Goal: Check status: Check status

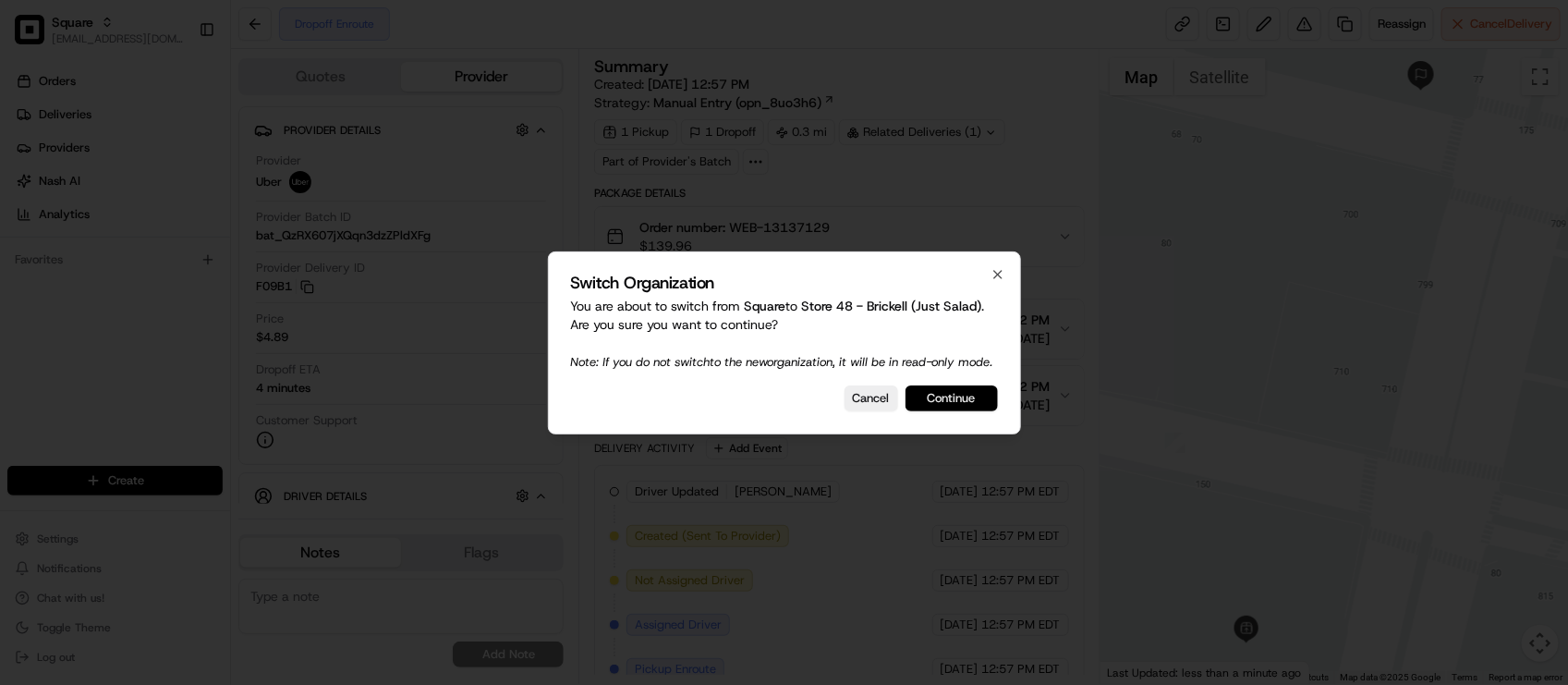
click at [929, 408] on button "Continue" at bounding box center [952, 398] width 92 height 26
